Goal: Information Seeking & Learning: Learn about a topic

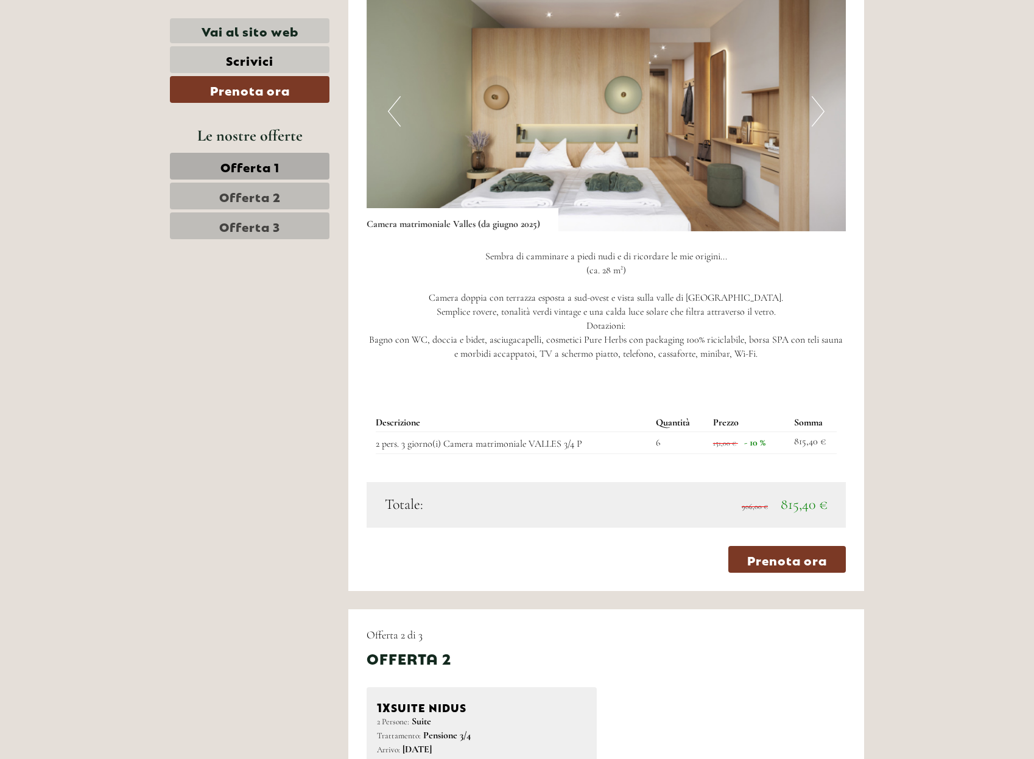
scroll to position [913, 0]
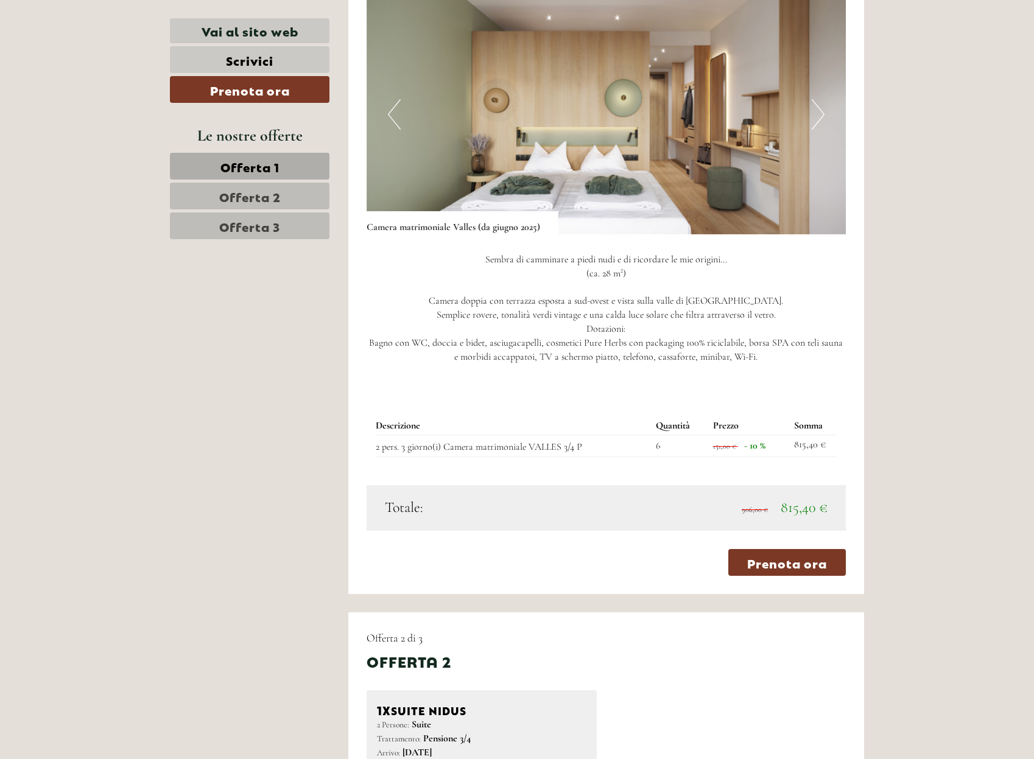
click at [262, 209] on nav "Offerta 1 Offerta 2 Offerta 3" at bounding box center [251, 196] width 163 height 86
click at [262, 198] on span "Offerta 2" at bounding box center [250, 196] width 62 height 17
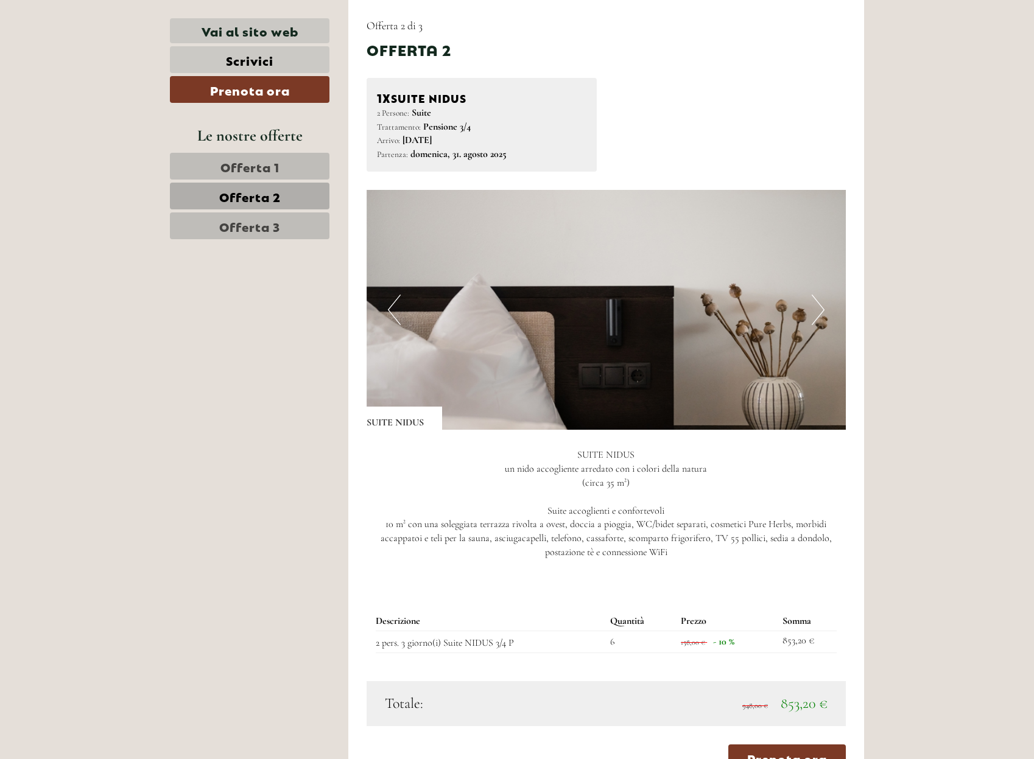
click at [262, 218] on span "Offerta 3" at bounding box center [249, 225] width 61 height 17
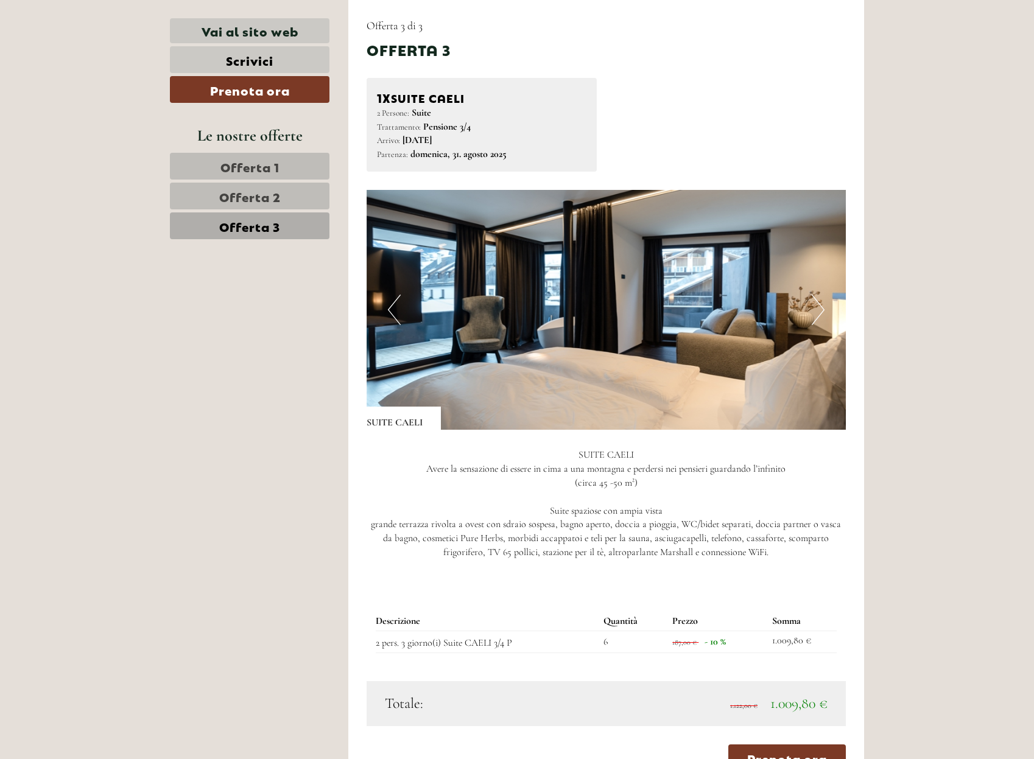
click at [262, 191] on span "Offerta 2" at bounding box center [250, 196] width 62 height 17
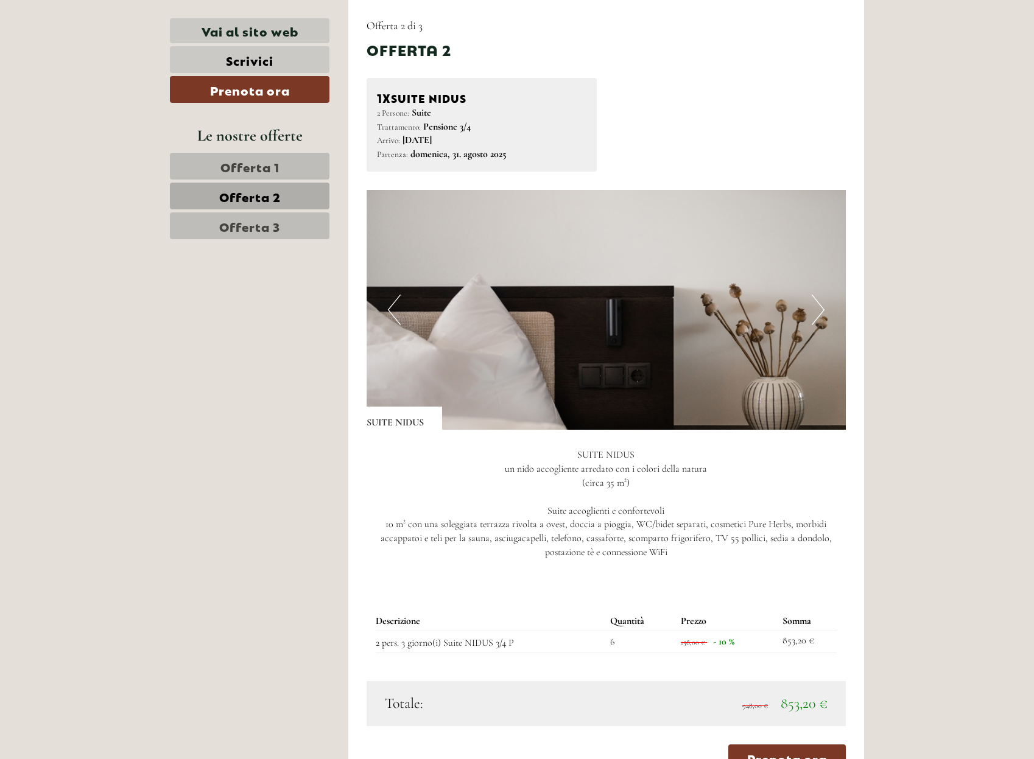
click at [253, 228] on span "Offerta 3" at bounding box center [249, 225] width 61 height 17
